Goal: Information Seeking & Learning: Find specific fact

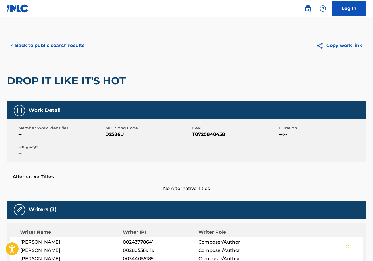
click at [42, 44] on button "< Back to public search results" at bounding box center [48, 45] width 82 height 14
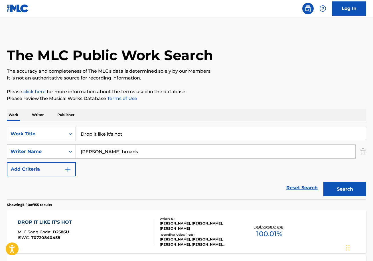
drag, startPoint x: 132, startPoint y: 134, endPoint x: 61, endPoint y: 130, distance: 71.1
click at [61, 130] on div "SearchWithCriteria58488a32-8e38-49ac-990f-e263390e5a48 Work Title Drop it like …" at bounding box center [186, 134] width 359 height 14
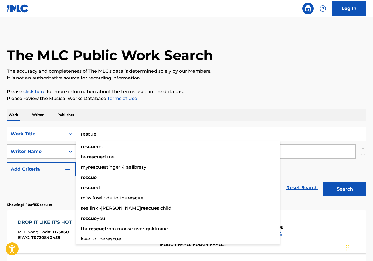
type input "rescue"
click at [303, 151] on input "[PERSON_NAME] broads" at bounding box center [215, 152] width 279 height 14
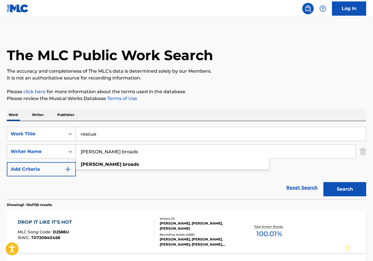
drag, startPoint x: 120, startPoint y: 151, endPoint x: 62, endPoint y: 146, distance: 58.9
click at [62, 146] on div "SearchWithCriteria24eb8111-006e-42d3-84c0-bff5b2738ebb Writer Name [PERSON_NAME…" at bounding box center [186, 151] width 359 height 14
click at [345, 189] on button "Search" at bounding box center [344, 189] width 43 height 14
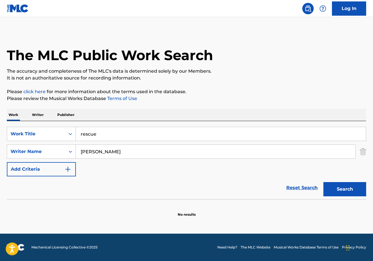
click at [93, 152] on input "[PERSON_NAME]" at bounding box center [215, 152] width 279 height 14
type input "[PERSON_NAME]"
click at [345, 189] on button "Search" at bounding box center [344, 189] width 43 height 14
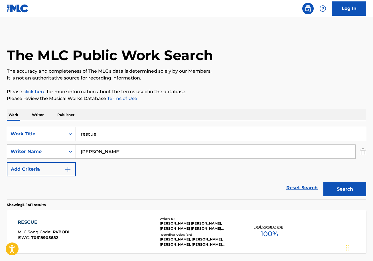
click at [25, 223] on div "RESCUE" at bounding box center [44, 222] width 52 height 7
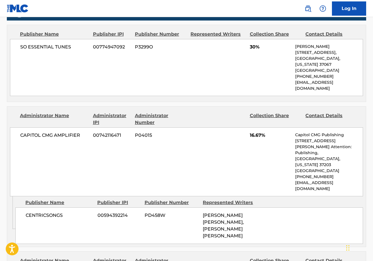
scroll to position [322, 0]
